Goal: Find contact information: Find contact information

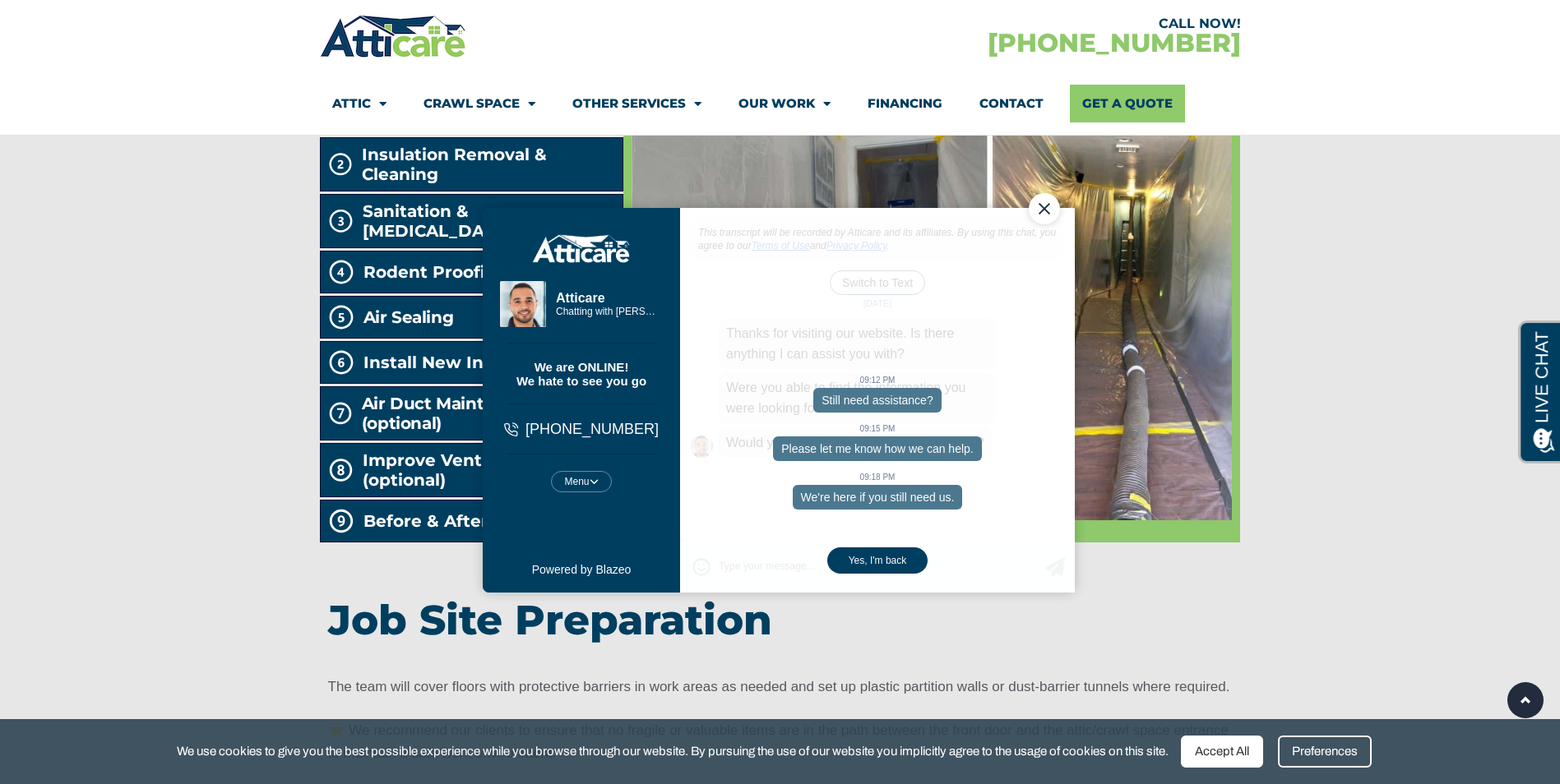
click at [744, 204] on div "Close Chat" at bounding box center [1044, 208] width 32 height 32
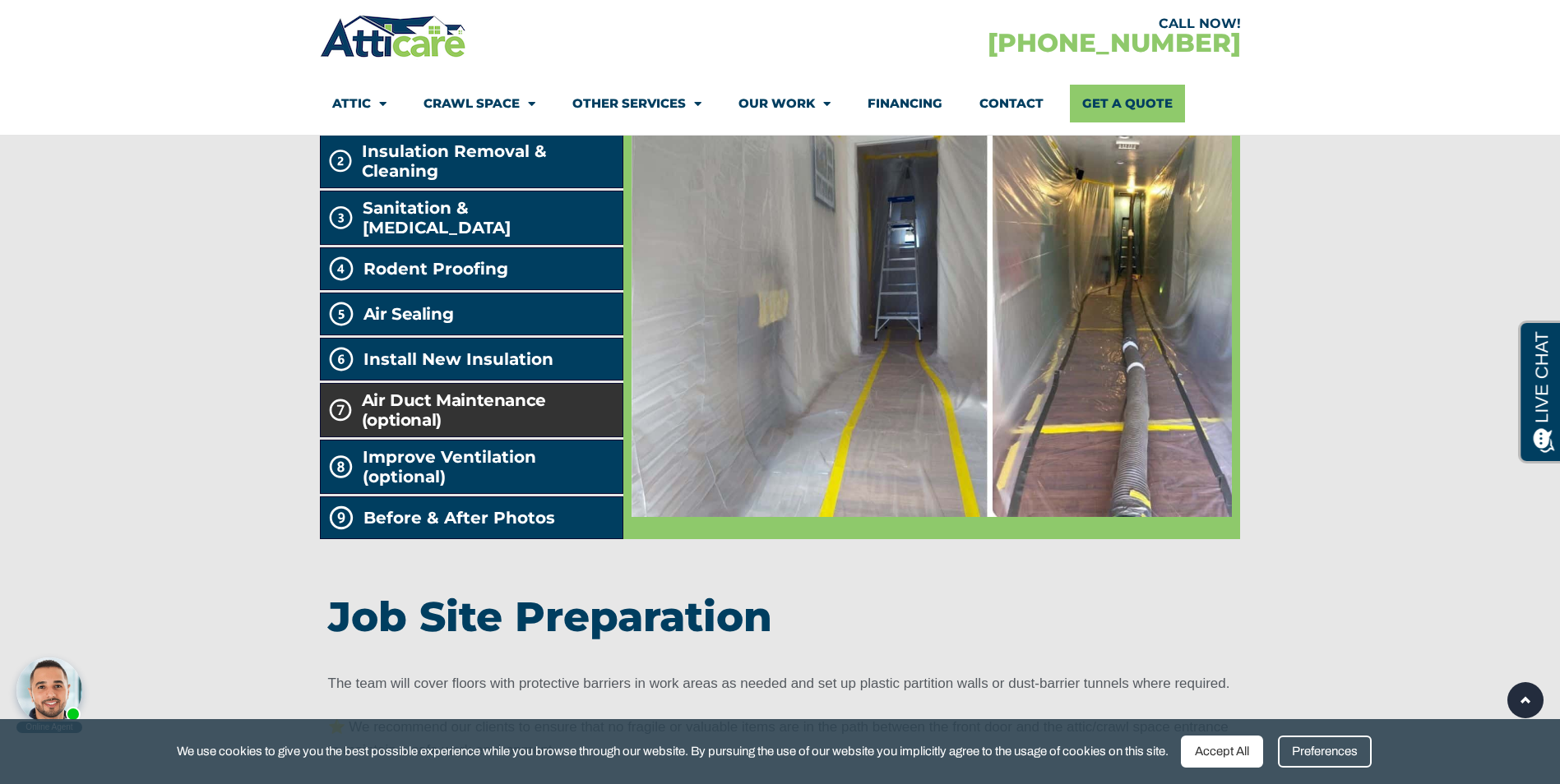
scroll to position [2796, 0]
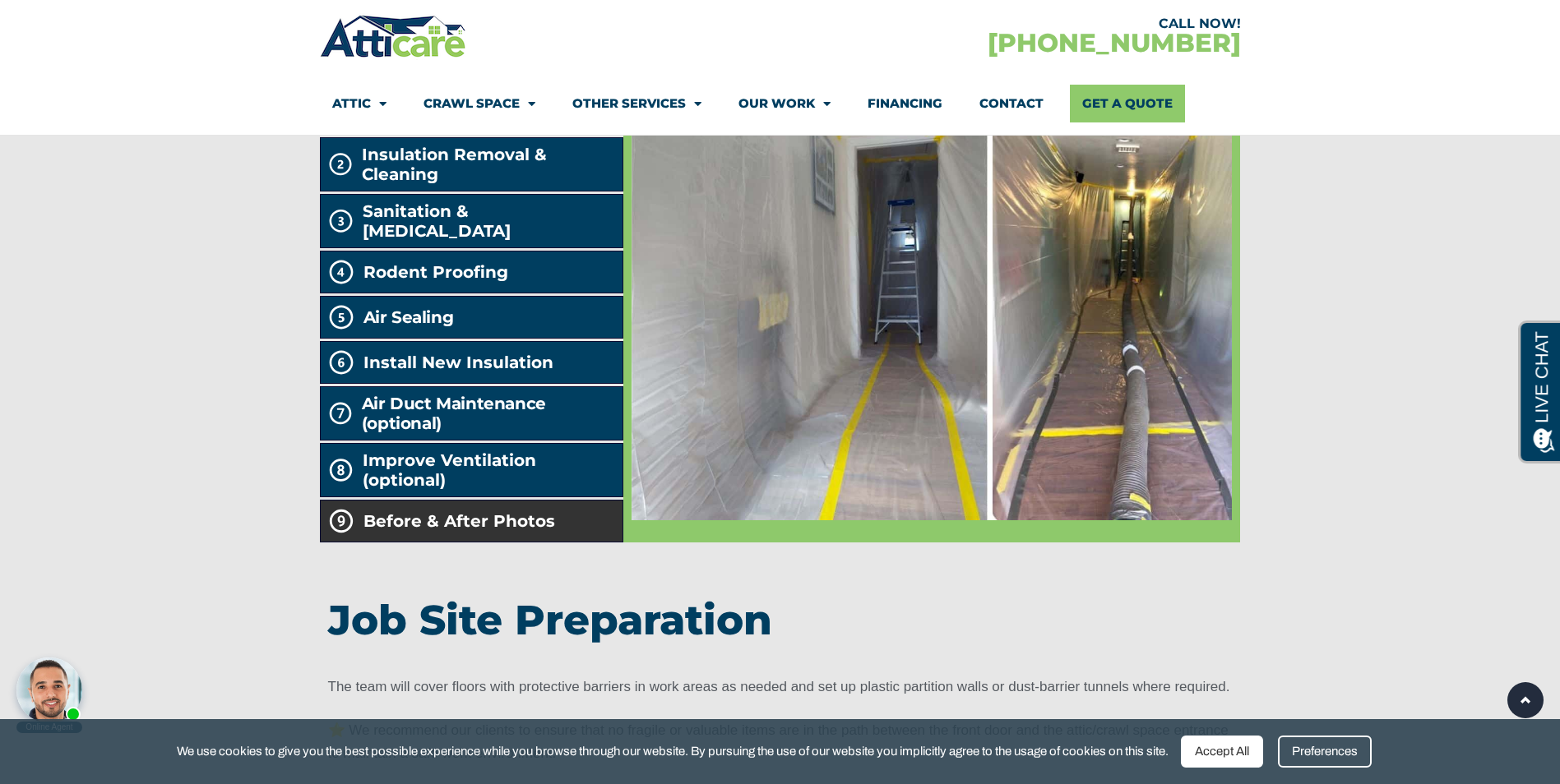
click at [543, 543] on li "Before & After Photos" at bounding box center [472, 521] width 304 height 43
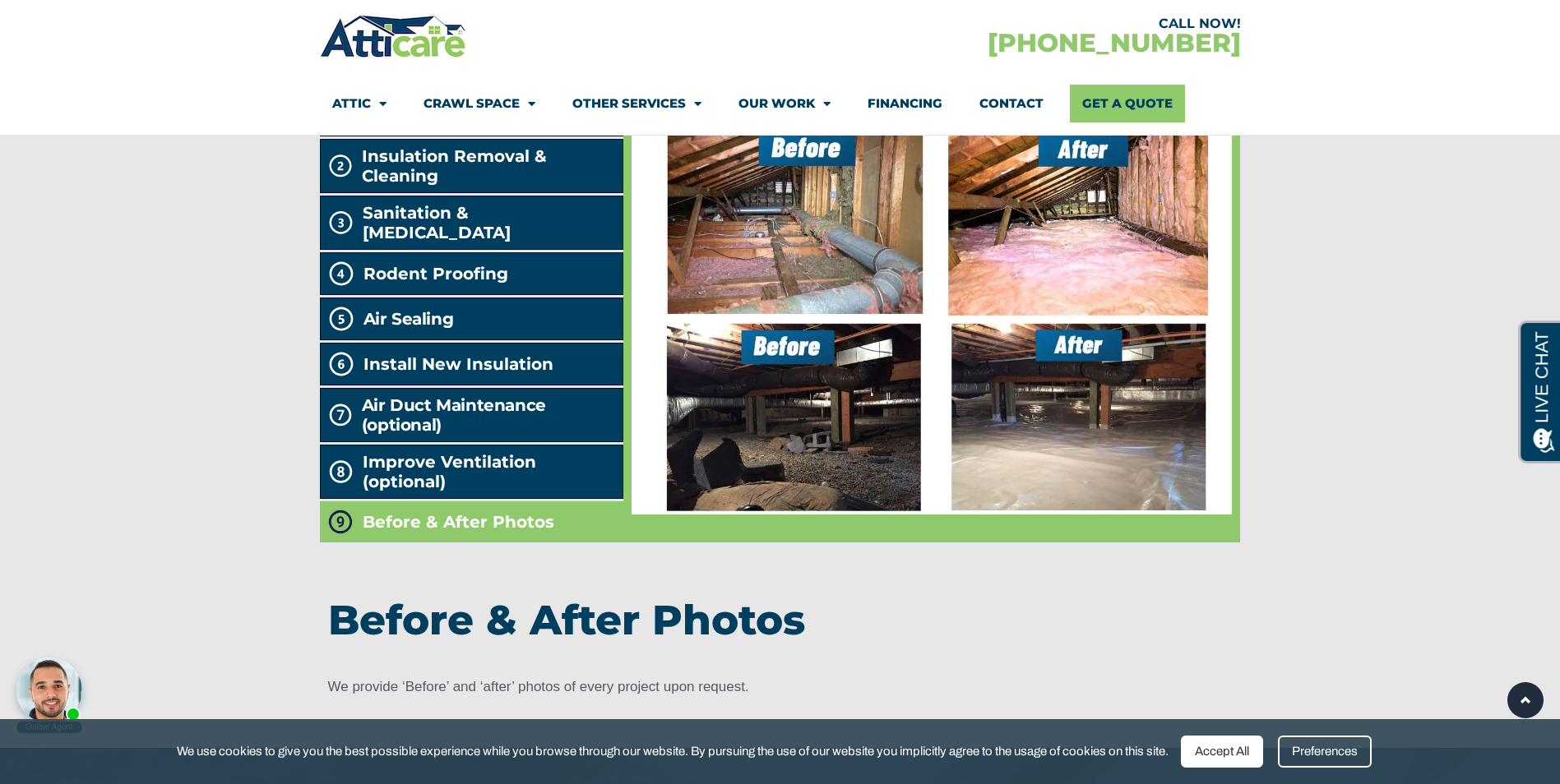
click at [744, 328] on img at bounding box center [932, 315] width 601 height 401
click at [744, 476] on img at bounding box center [932, 315] width 601 height 401
click at [744, 389] on img at bounding box center [932, 315] width 601 height 401
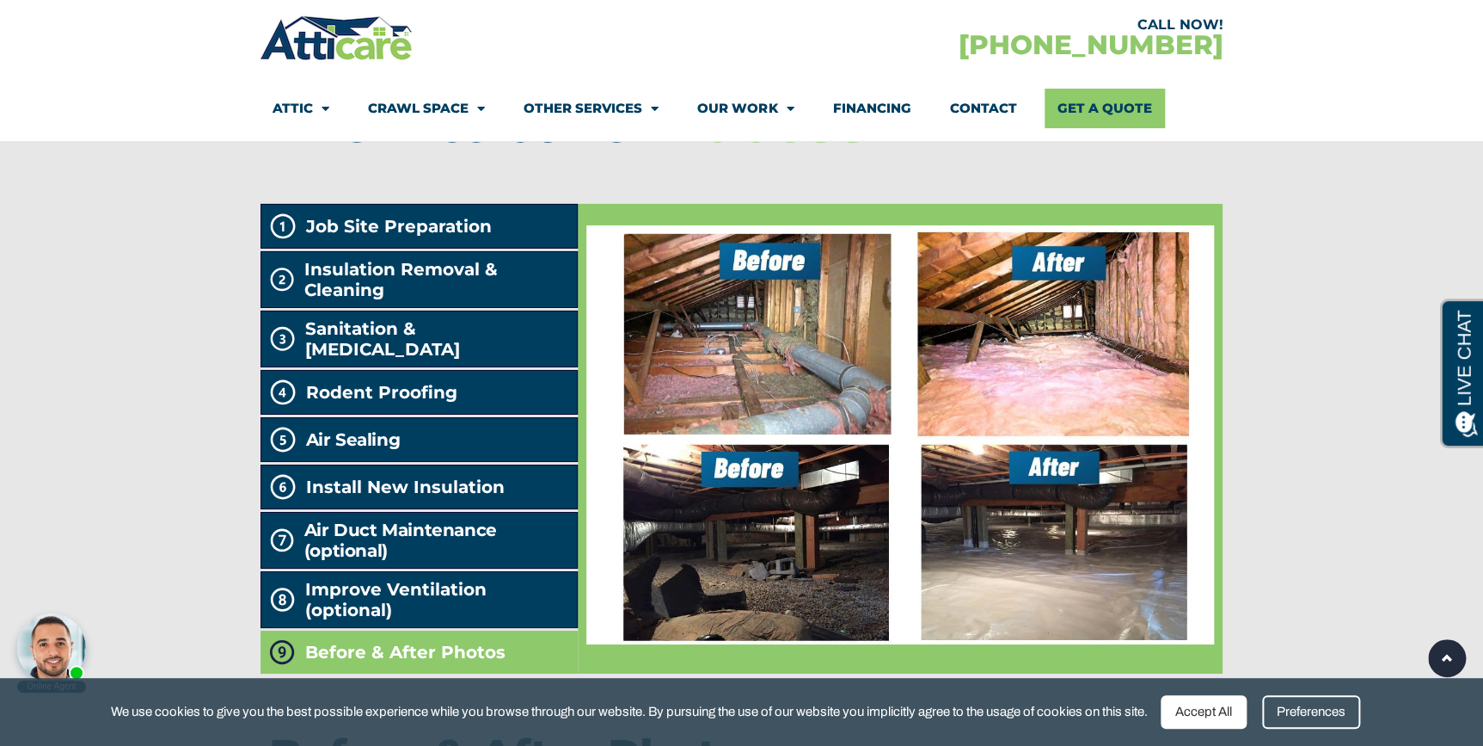
scroll to position [2758, 0]
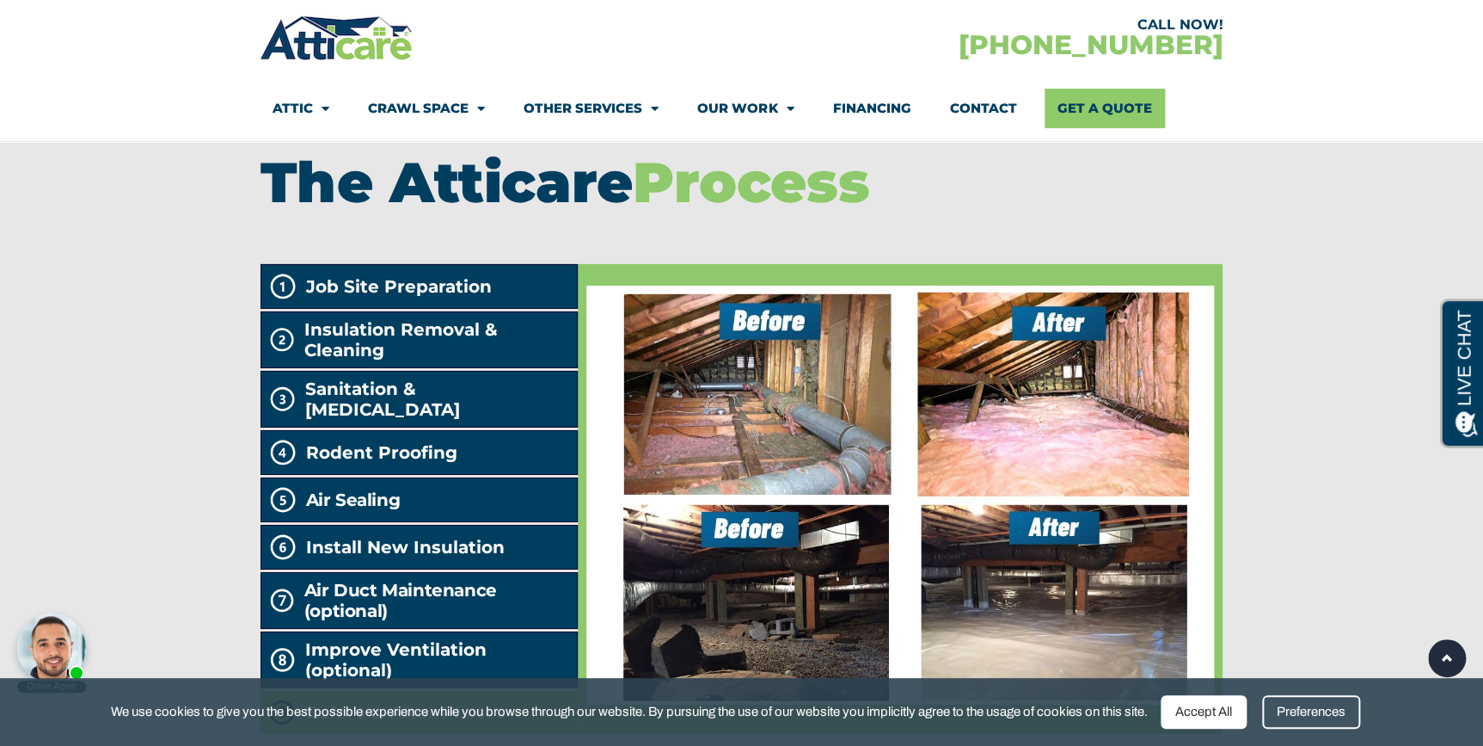
click at [778, 110] on link "Contact" at bounding box center [982, 109] width 67 height 40
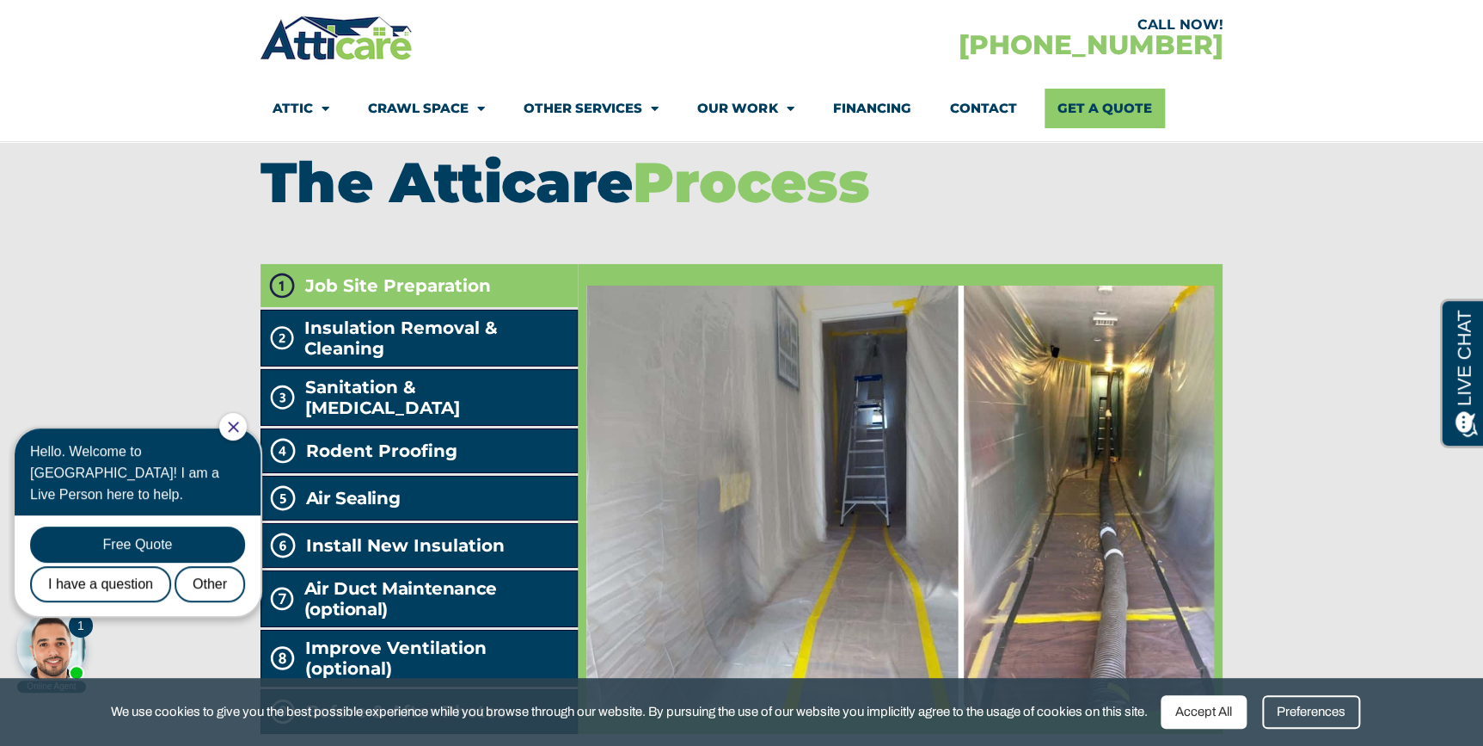
click at [247, 419] on div at bounding box center [233, 427] width 28 height 28
click at [240, 433] on div at bounding box center [233, 427] width 28 height 28
click at [239, 427] on icon "Close Chat" at bounding box center [233, 426] width 11 height 11
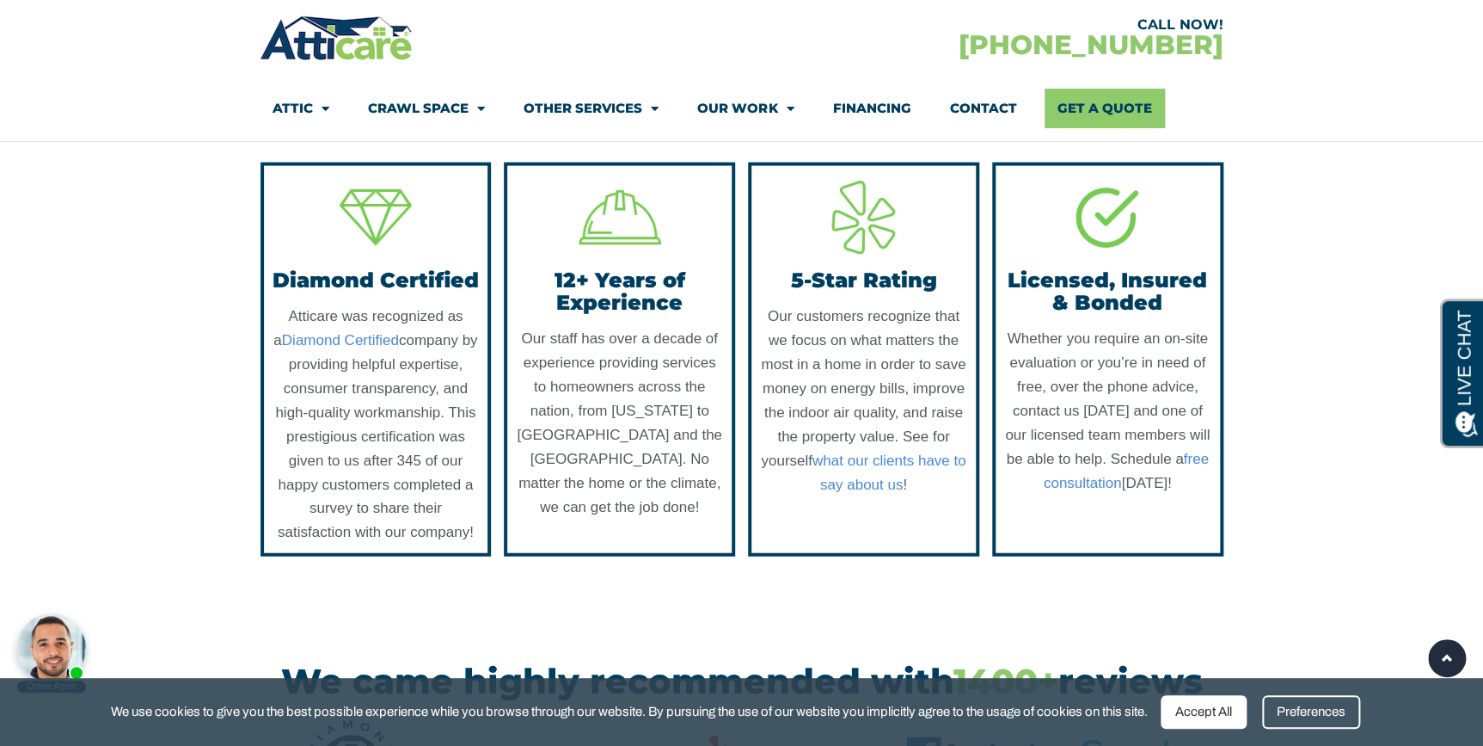
scroll to position [1741, 0]
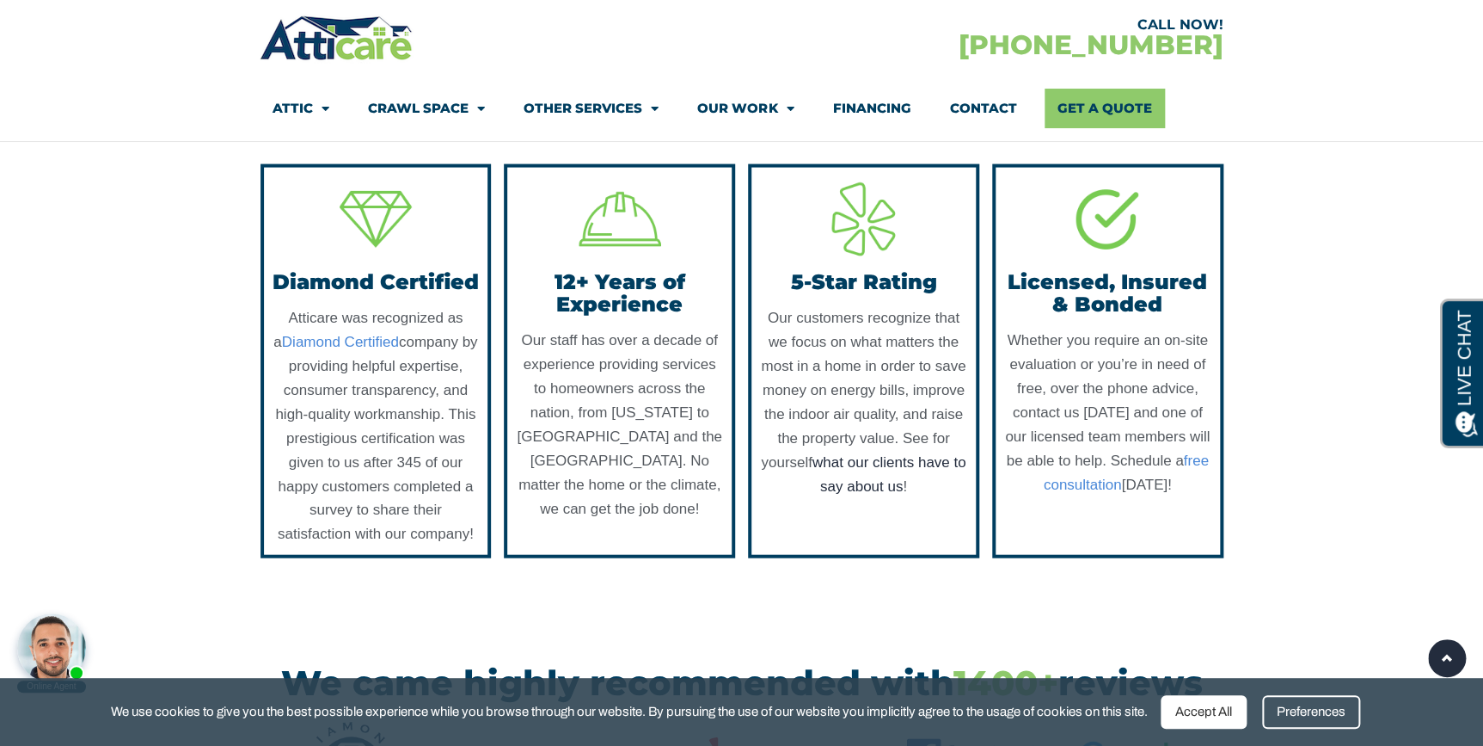
click at [863, 494] on link "what our clients have to say about us" at bounding box center [890, 474] width 154 height 40
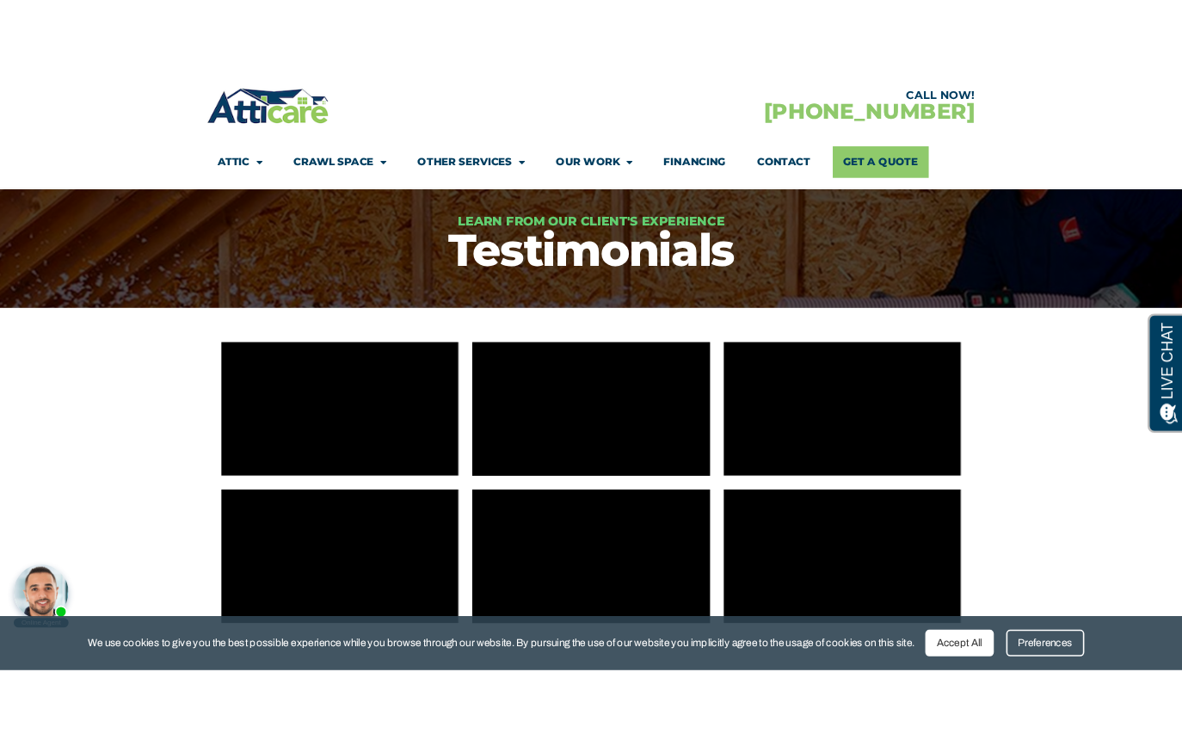
scroll to position [156, 0]
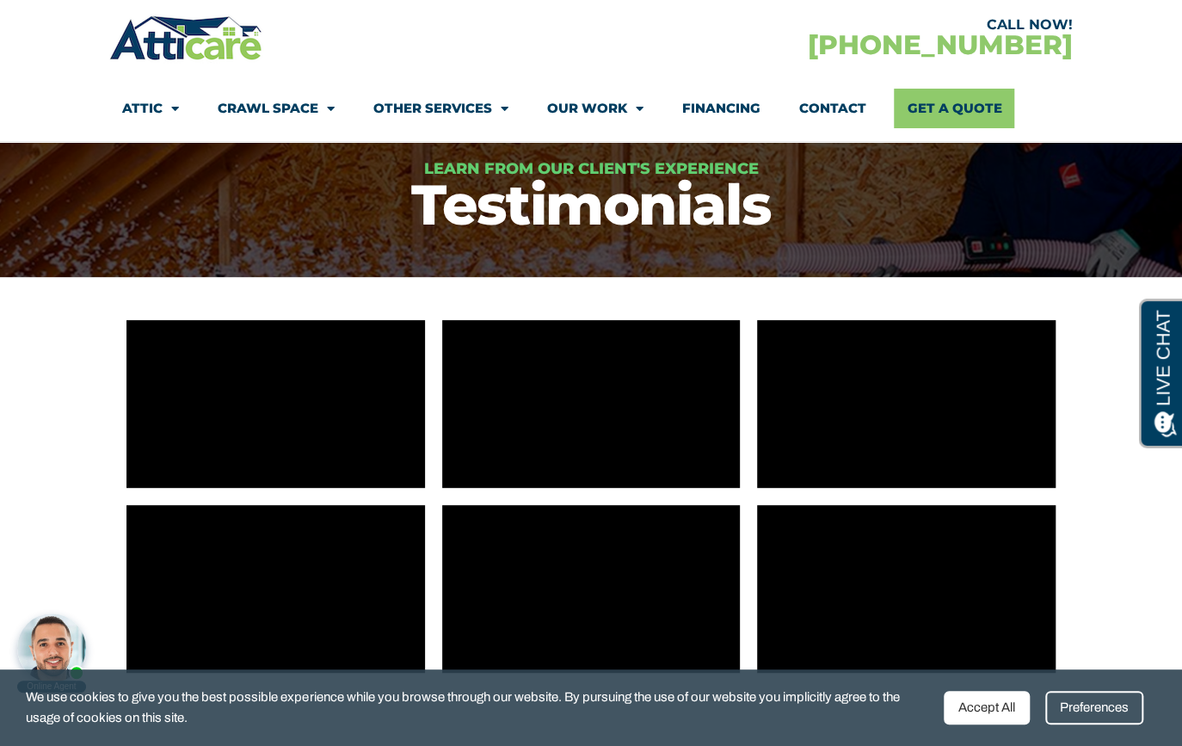
click at [1142, 61] on section "CALL NOW! [PHONE_NUMBER] Attic Attic Cleaning Rodent Proofing Air Sealing Insul…" at bounding box center [591, 71] width 1182 height 142
